Goal: Find specific page/section: Find specific page/section

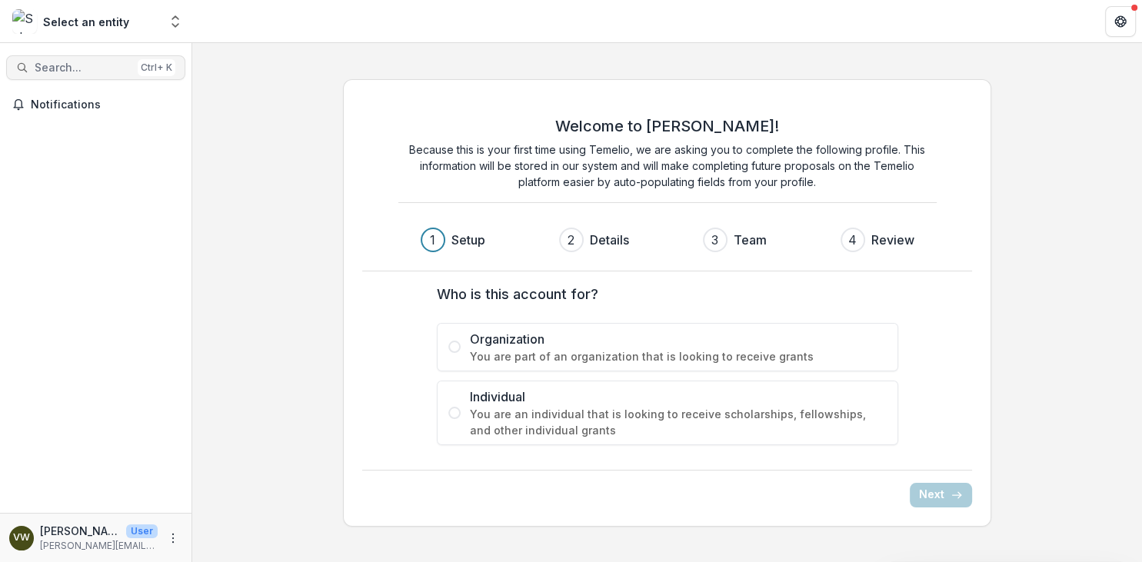
click at [97, 60] on button "Search... Ctrl + K" at bounding box center [95, 67] width 179 height 25
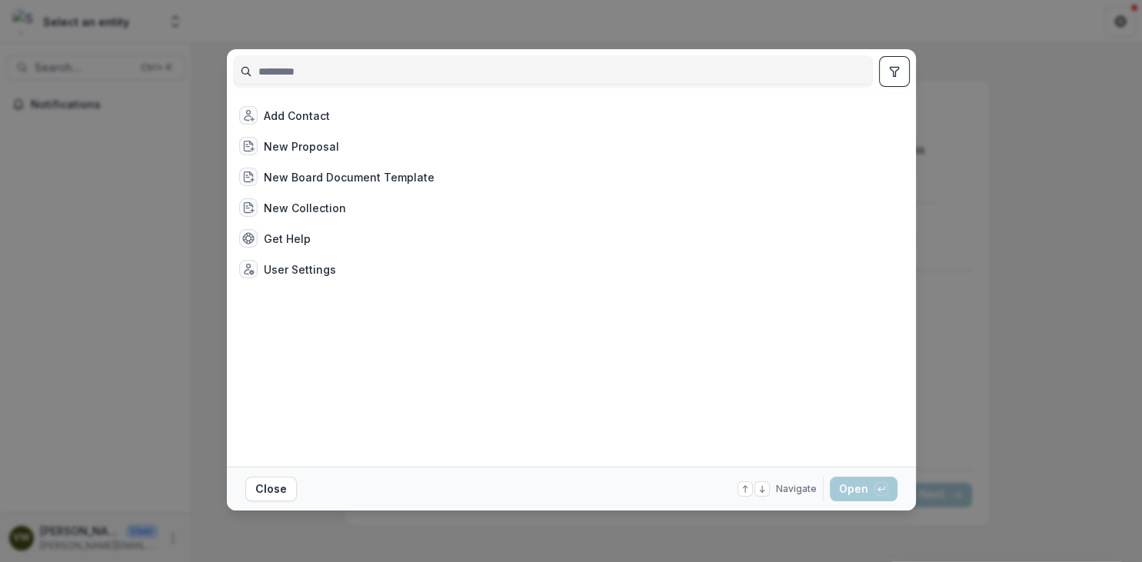
click at [310, 29] on div "Add Contact New Proposal New Board Document Template New Collection Get Help Us…" at bounding box center [571, 281] width 1142 height 562
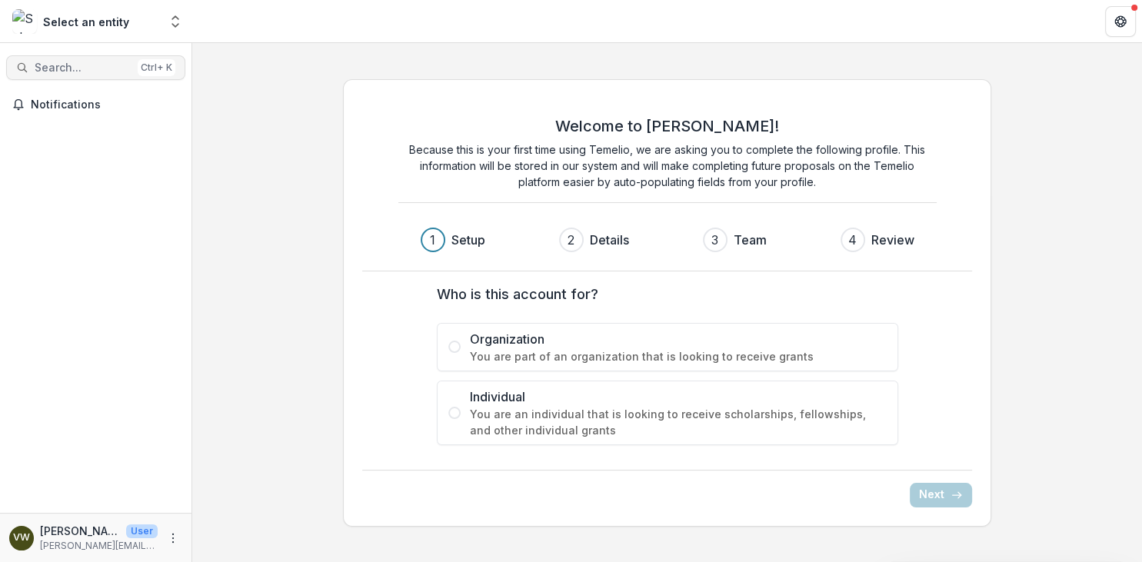
click at [95, 66] on span "Search..." at bounding box center [83, 67] width 97 height 13
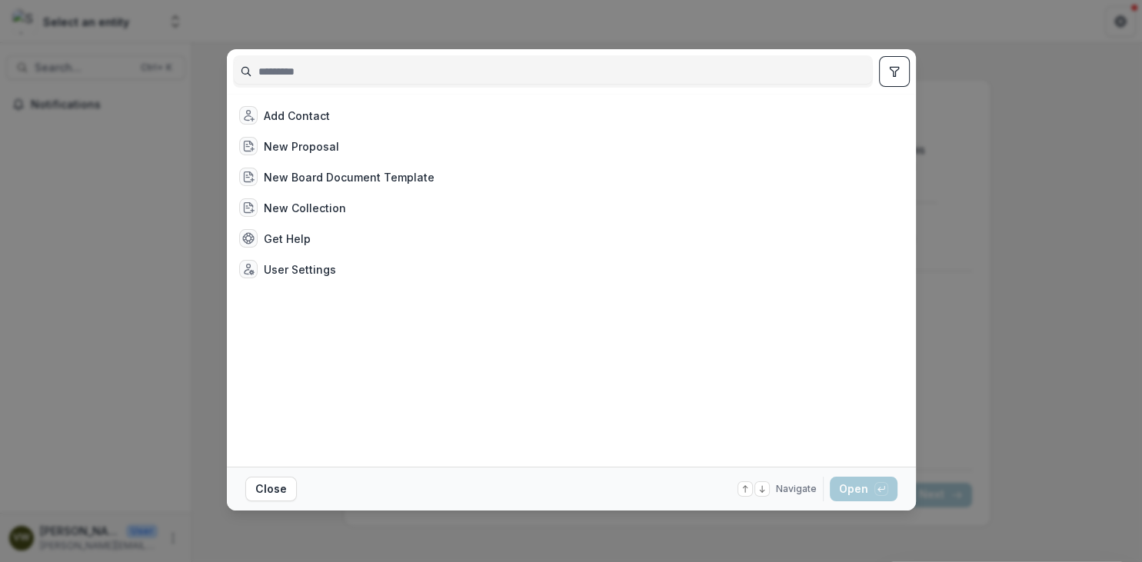
click at [211, 17] on div "Add Contact New Proposal New Board Document Template New Collection Get Help Us…" at bounding box center [571, 281] width 1142 height 562
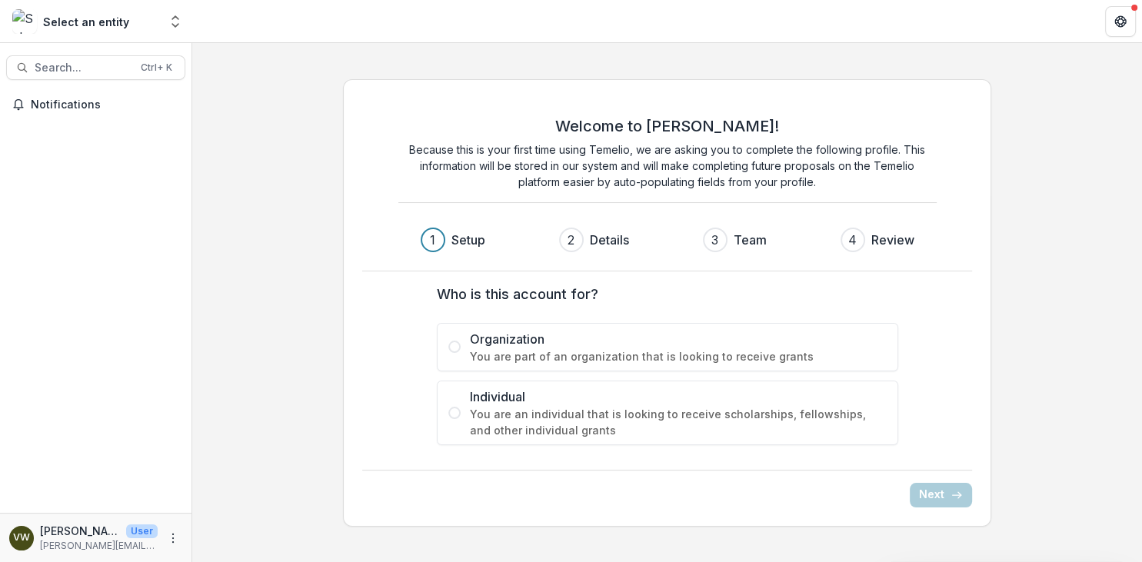
click at [68, 541] on p "[PERSON_NAME][EMAIL_ADDRESS][DOMAIN_NAME]" at bounding box center [99, 546] width 118 height 14
click at [113, 23] on div "Select an entity" at bounding box center [86, 22] width 86 height 16
click at [178, 17] on icon "Open entity switcher" at bounding box center [175, 21] width 15 height 15
click at [96, 65] on span "Search..." at bounding box center [83, 67] width 97 height 13
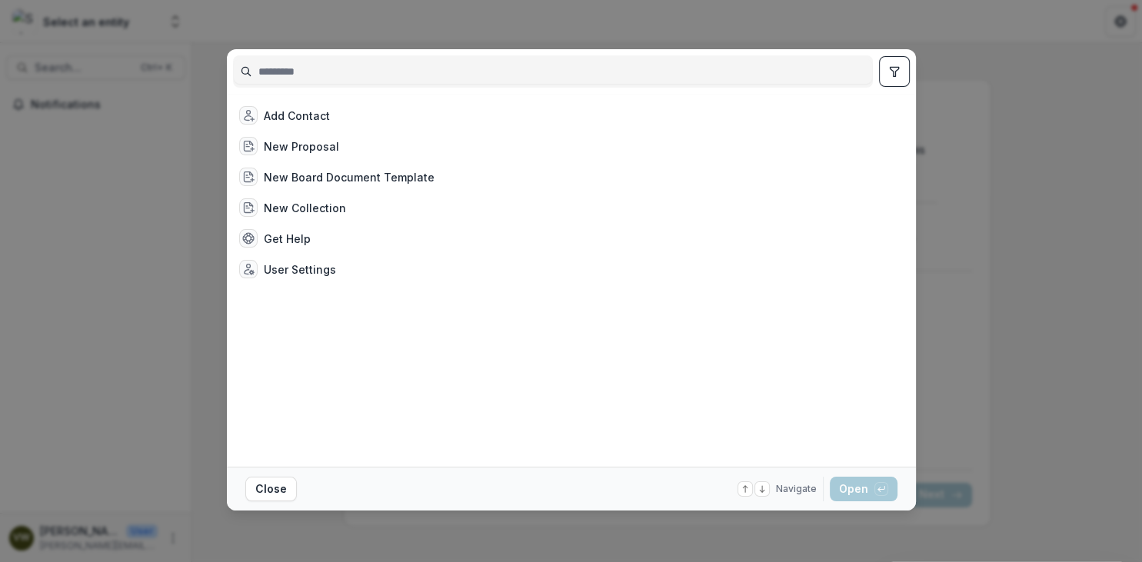
click at [324, 72] on input at bounding box center [553, 71] width 638 height 25
click at [901, 165] on div "New Board Document Template" at bounding box center [568, 176] width 670 height 31
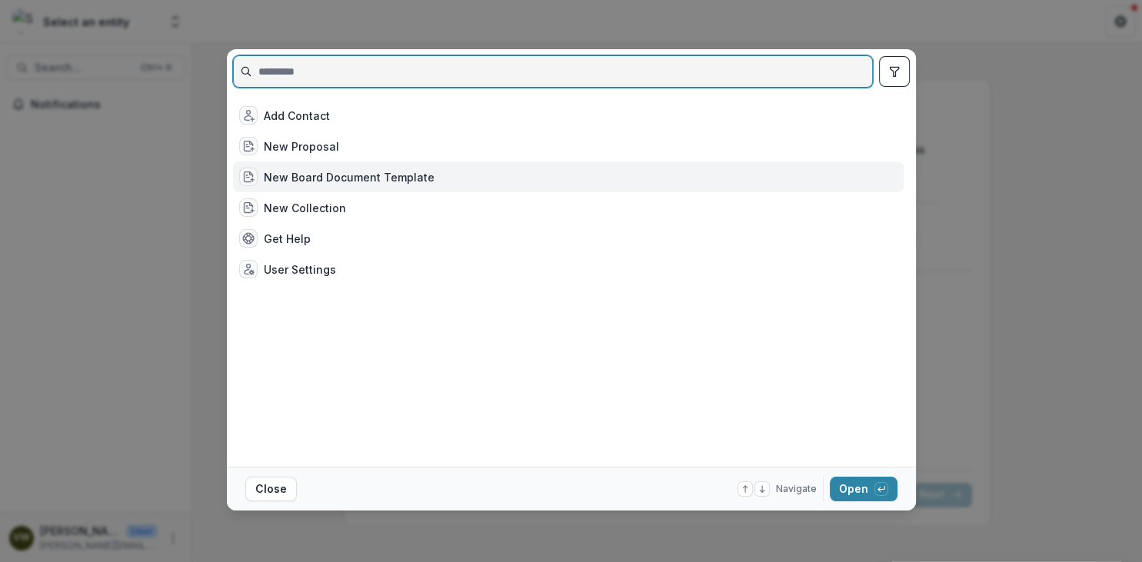
click at [314, 63] on input at bounding box center [553, 71] width 638 height 25
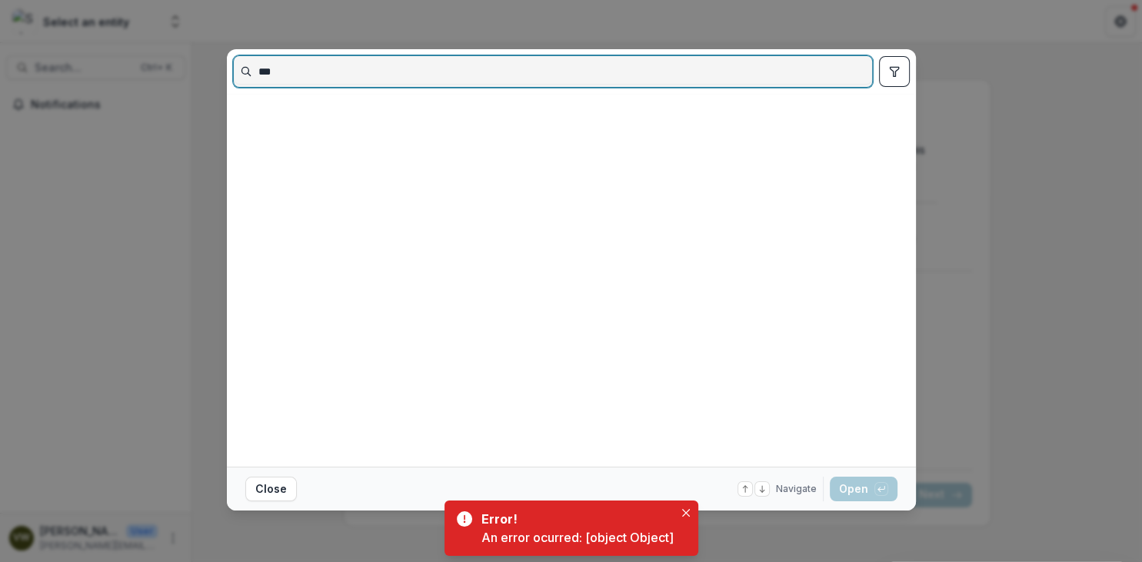
type input "***"
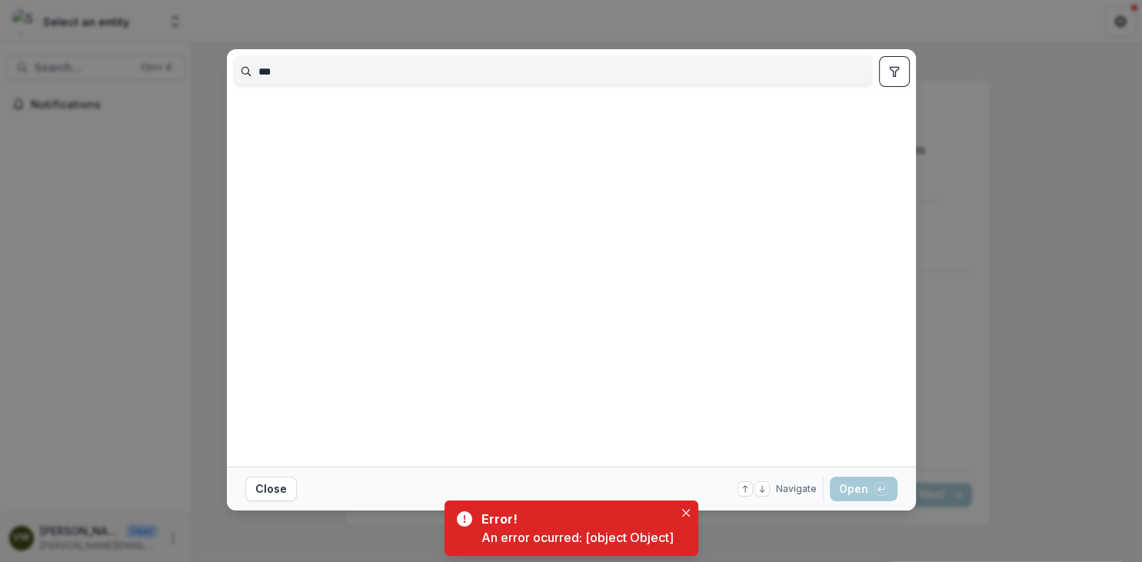
click at [958, 118] on div "*** Close Navigate up and down with arrow keys Open with enter key" at bounding box center [571, 281] width 1142 height 562
